Goal: Unclear: Browse casually

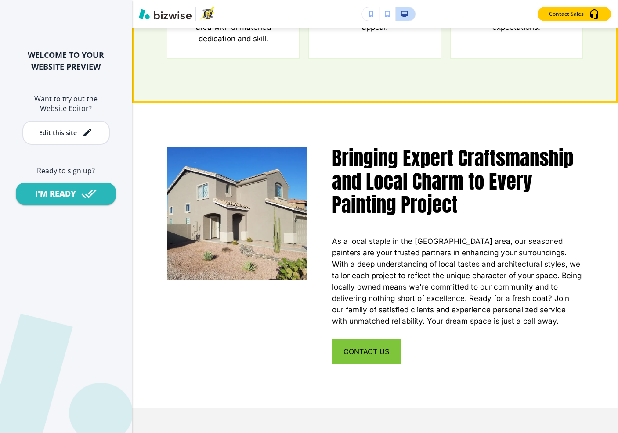
scroll to position [924, 0]
